Goal: Subscribe to service/newsletter

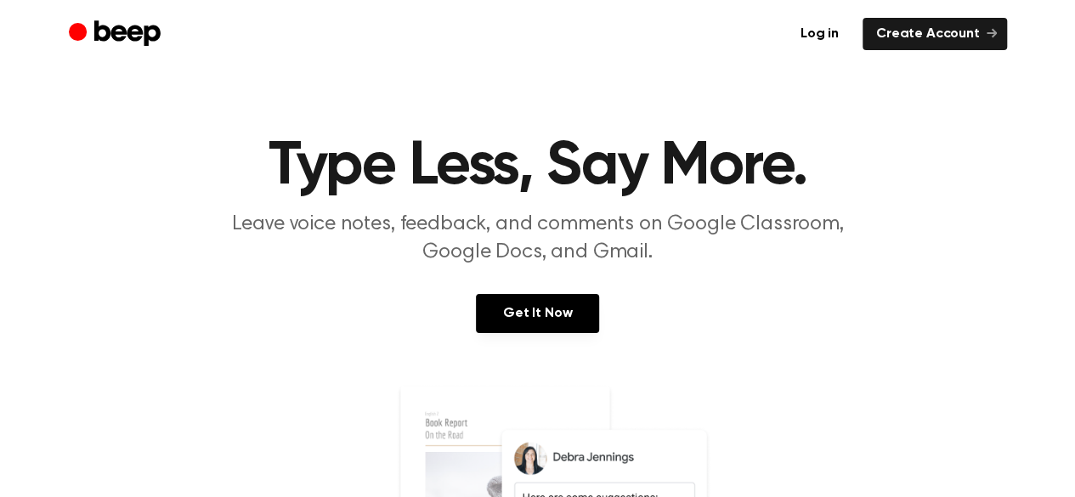
click at [681, 260] on p "Leave voice notes, feedback, and comments on Google Classroom, Google Docs, and…" at bounding box center [538, 239] width 653 height 56
drag, startPoint x: 0, startPoint y: 0, endPoint x: 521, endPoint y: 314, distance: 607.9
click at [521, 314] on link "Get It Now" at bounding box center [537, 313] width 123 height 39
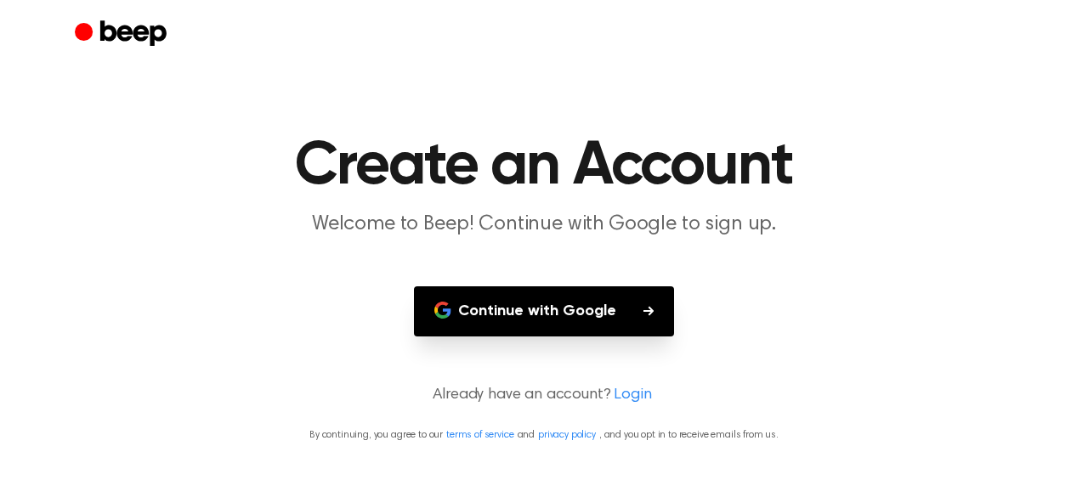
click at [521, 314] on button "Continue with Google" at bounding box center [544, 311] width 260 height 50
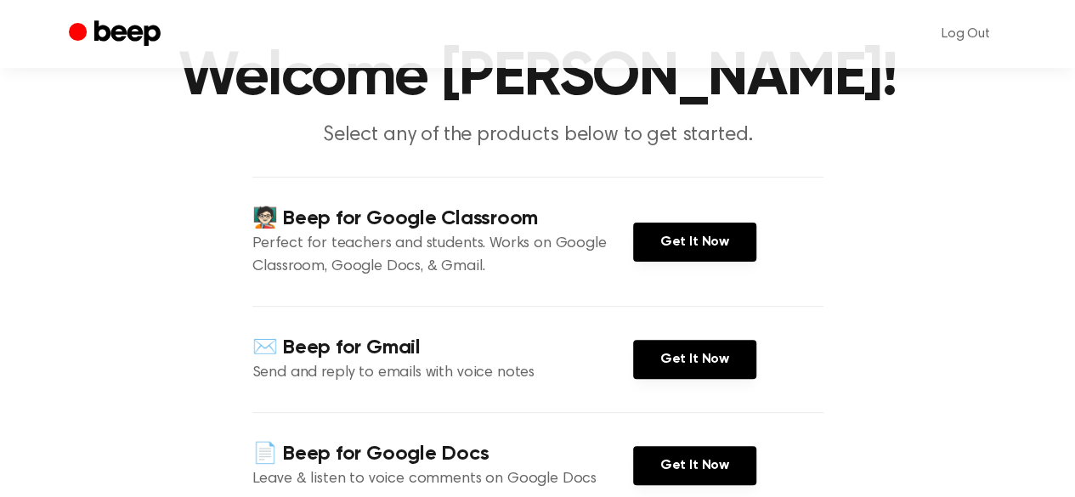
scroll to position [88, 0]
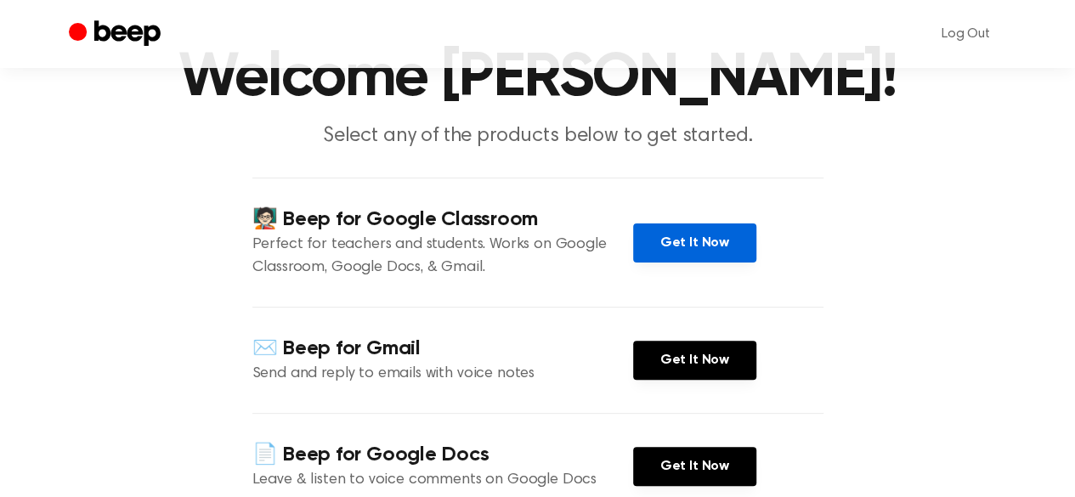
click at [704, 231] on link "Get It Now" at bounding box center [694, 242] width 123 height 39
